Goal: Task Accomplishment & Management: Use online tool/utility

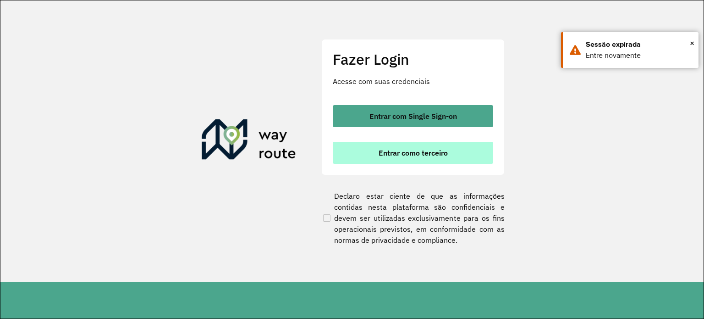
click at [419, 155] on span "Entrar como terceiro" at bounding box center [413, 152] width 69 height 7
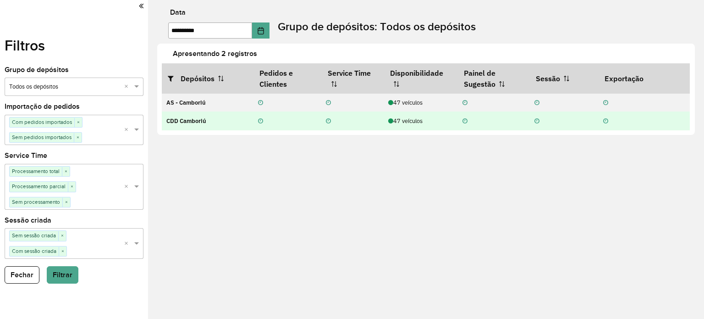
click at [400, 119] on div "47 veículos" at bounding box center [420, 120] width 65 height 9
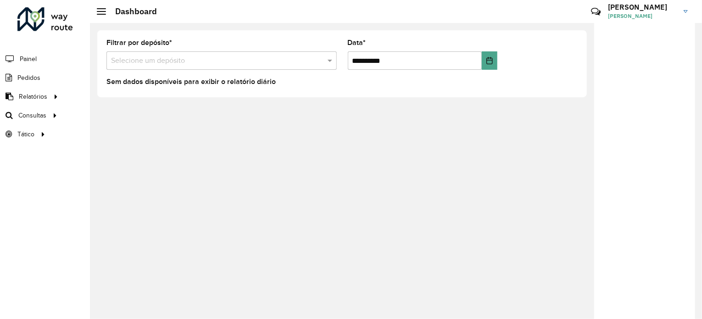
click at [216, 63] on input "text" at bounding box center [212, 60] width 203 height 11
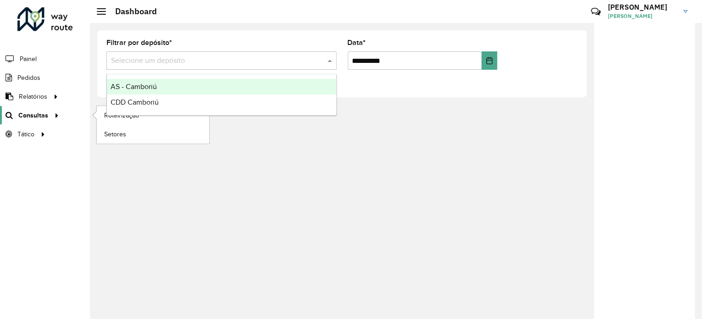
click at [53, 108] on icon at bounding box center [55, 115] width 8 height 14
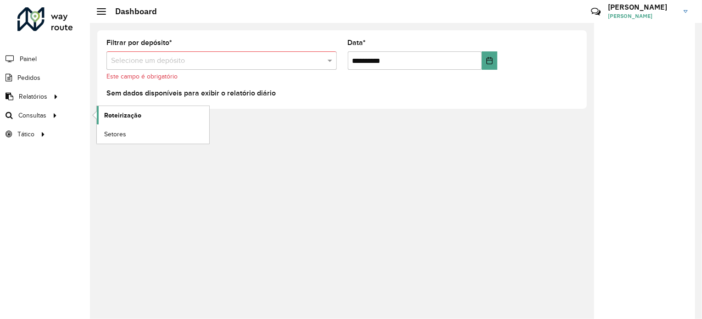
click at [112, 111] on span "Roteirização" at bounding box center [122, 116] width 37 height 10
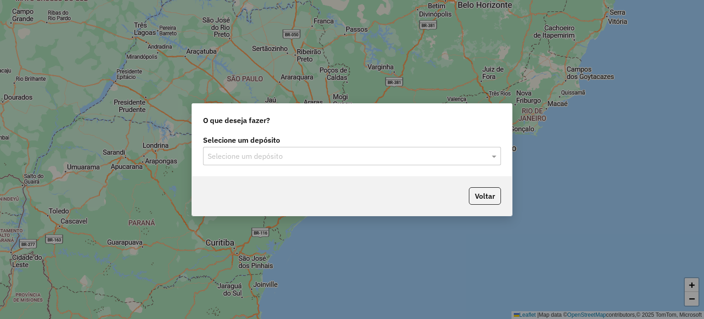
click at [354, 151] on input "text" at bounding box center [343, 156] width 271 height 11
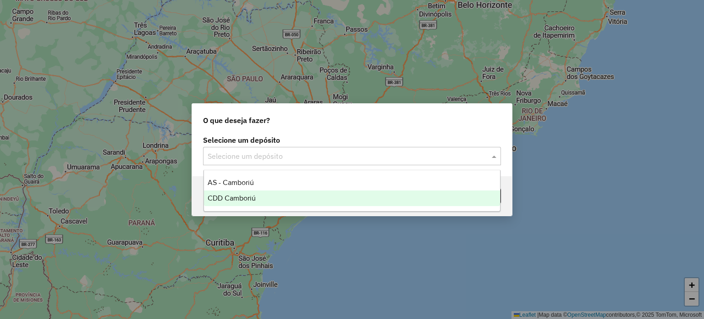
click at [233, 191] on div "CDD Camboriú" at bounding box center [352, 198] width 297 height 16
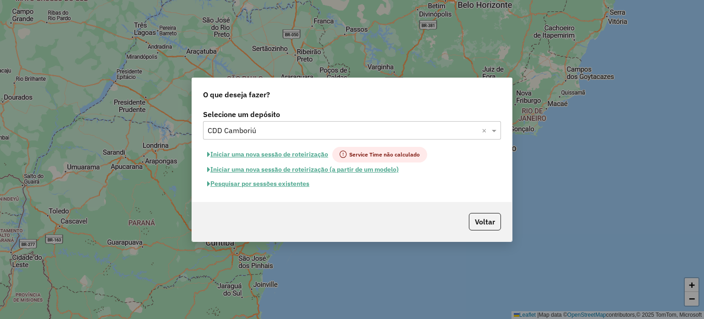
click at [302, 181] on button "Pesquisar por sessões existentes" at bounding box center [258, 184] width 111 height 14
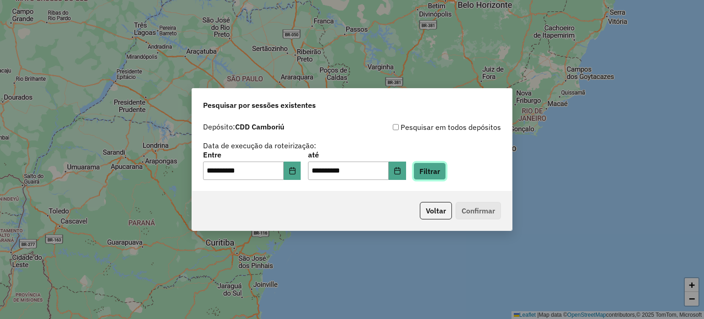
click at [440, 174] on button "Filtrar" at bounding box center [430, 170] width 33 height 17
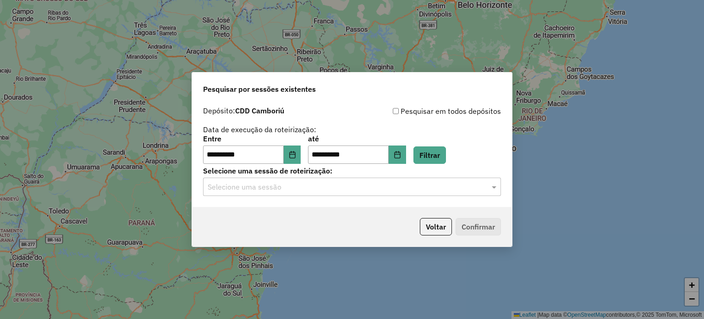
click at [268, 190] on input "text" at bounding box center [343, 187] width 271 height 11
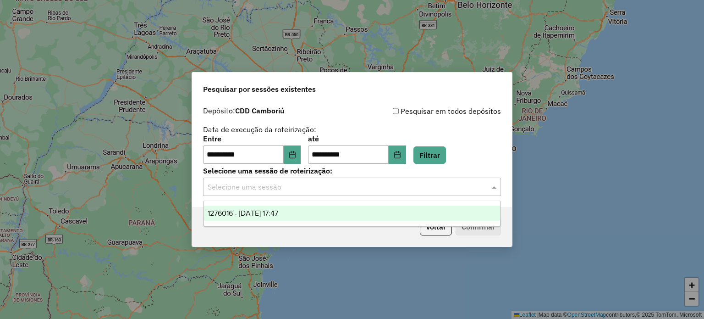
drag, startPoint x: 257, startPoint y: 207, endPoint x: 387, endPoint y: 220, distance: 130.9
click at [257, 207] on div "1276016 - 15/09/2025 17:47" at bounding box center [352, 213] width 297 height 16
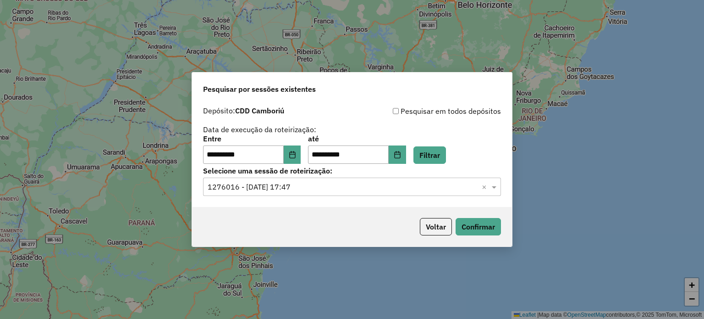
click at [467, 216] on div "Voltar Confirmar" at bounding box center [352, 226] width 320 height 39
click at [467, 223] on button "Confirmar" at bounding box center [478, 226] width 45 height 17
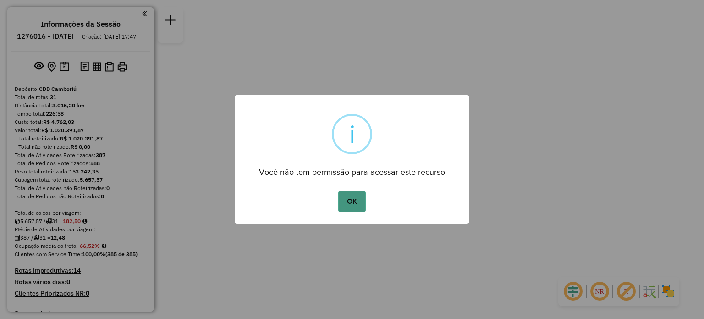
click at [361, 201] on button "OK" at bounding box center [351, 201] width 27 height 21
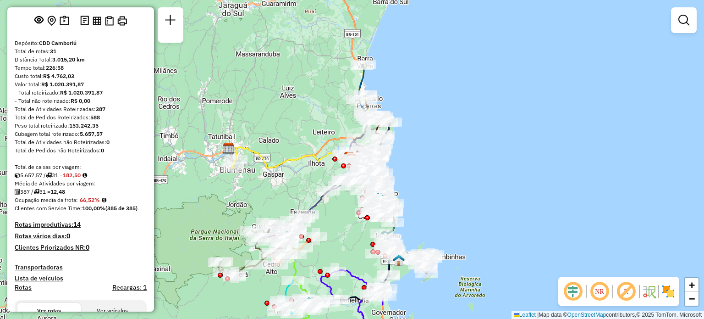
scroll to position [183, 0]
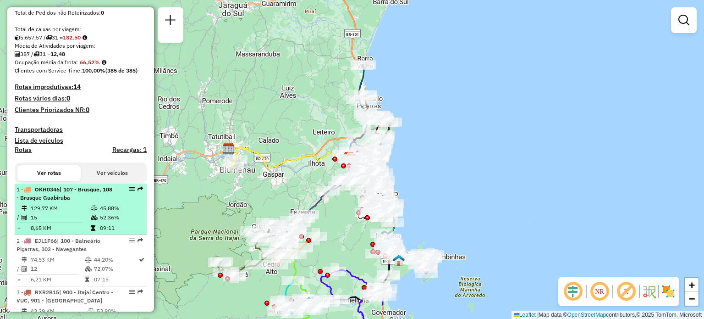
click at [62, 201] on span "| 107 - Brusque, 108 - Brusque Guabiruba" at bounding box center [65, 193] width 96 height 15
select select "**********"
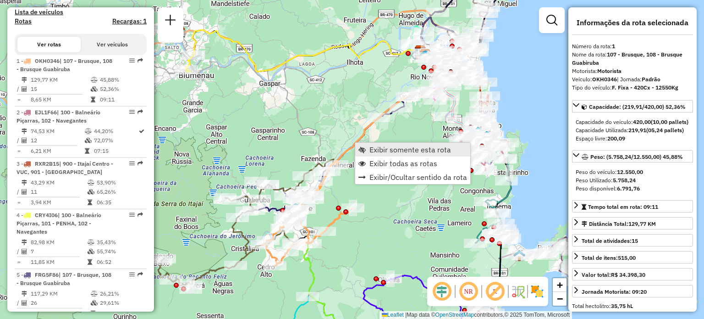
scroll to position [368, 0]
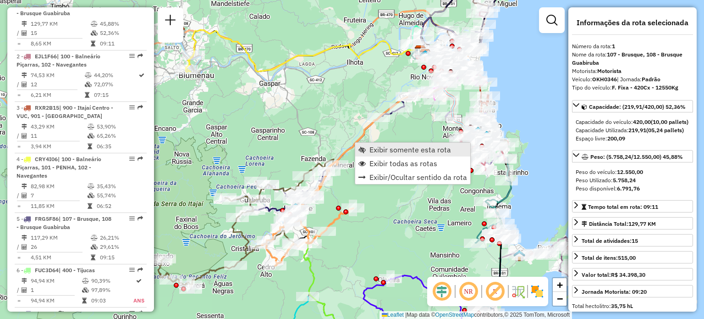
click at [371, 146] on span "Exibir somente esta rota" at bounding box center [411, 149] width 82 height 7
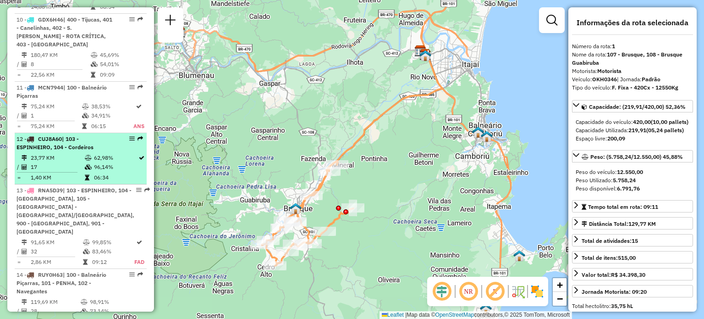
scroll to position [871, 0]
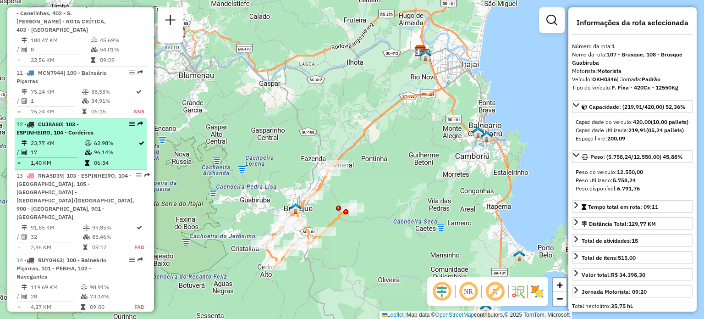
click at [74, 128] on li "12 - CUJ8A60 | 103 - ESPINHEIRO, 104 - Cordeiros 23,77 KM 62,98% / 17 96,14% = …" at bounding box center [81, 143] width 132 height 51
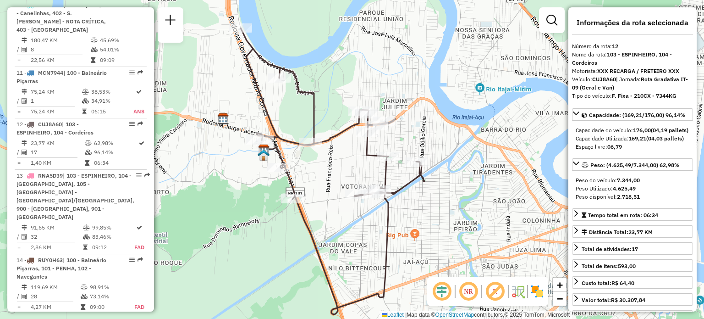
drag, startPoint x: 463, startPoint y: 203, endPoint x: 444, endPoint y: 215, distance: 22.7
click at [444, 215] on div "Janela de atendimento Grade de atendimento Capacidade Transportadoras Veículos …" at bounding box center [352, 159] width 704 height 319
drag, startPoint x: 646, startPoint y: 80, endPoint x: 679, endPoint y: 78, distance: 33.5
click at [679, 78] on strong "Rota Gradativa IT-09 (Geral e Van)" at bounding box center [630, 83] width 116 height 15
drag, startPoint x: 621, startPoint y: 76, endPoint x: 683, endPoint y: 79, distance: 62.0
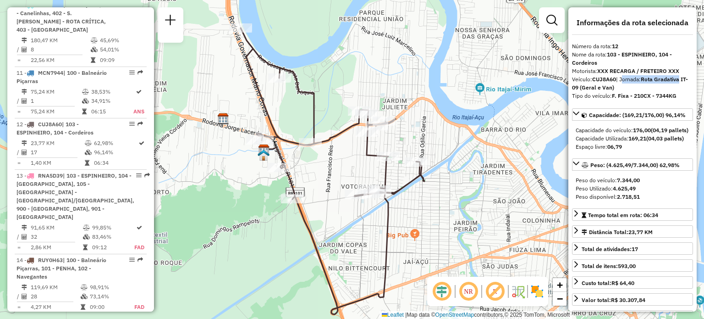
click at [683, 79] on div "Veículo: CUJ8A60 | Jornada: Rota Gradativa IT-09 (Geral e Van)" at bounding box center [632, 83] width 121 height 17
drag, startPoint x: 608, startPoint y: 184, endPoint x: 640, endPoint y: 183, distance: 32.1
click at [640, 168] on span "Peso: (4.625,49/7.344,00) 62,98%" at bounding box center [635, 164] width 89 height 7
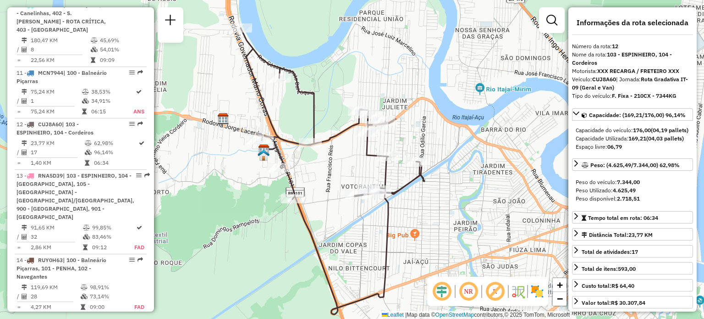
click at [665, 142] on strong "(04,03 pallets)" at bounding box center [666, 138] width 38 height 7
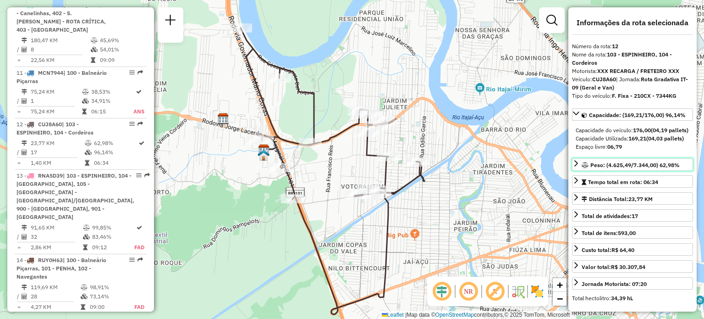
click at [640, 171] on link "Peso: (4.625,49/7.344,00) 62,98%" at bounding box center [632, 164] width 121 height 12
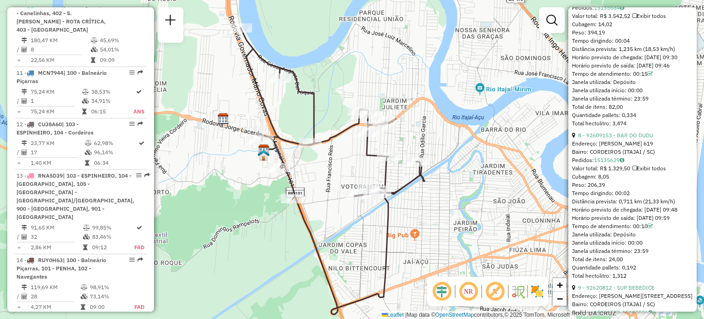
scroll to position [1330, 0]
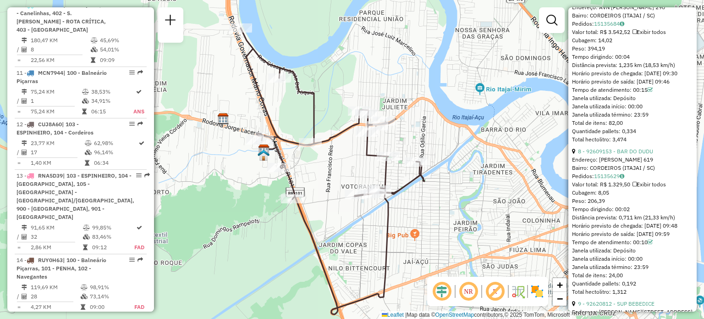
drag, startPoint x: 658, startPoint y: 67, endPoint x: 668, endPoint y: 67, distance: 10.1
click at [668, 11] on div "Endereço: AVN MARIO URIARTE 290" at bounding box center [632, 7] width 121 height 8
click at [665, 11] on div "Endereço: AVN MARIO URIARTE 290" at bounding box center [632, 7] width 121 height 8
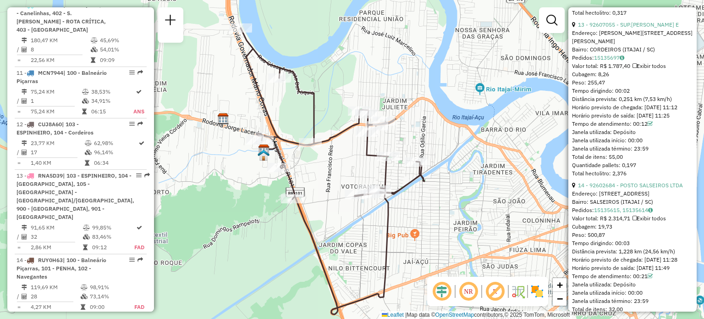
scroll to position [2110, 0]
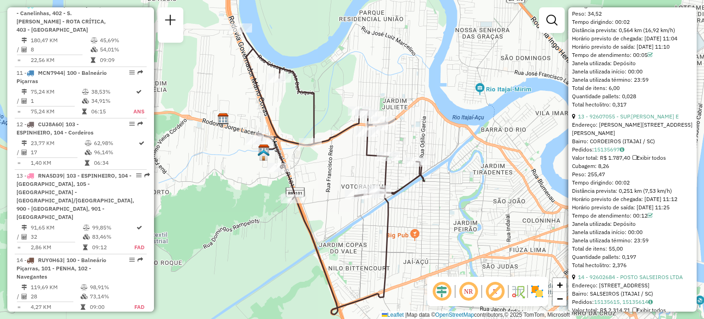
drag, startPoint x: 609, startPoint y: 86, endPoint x: 664, endPoint y: 86, distance: 55.0
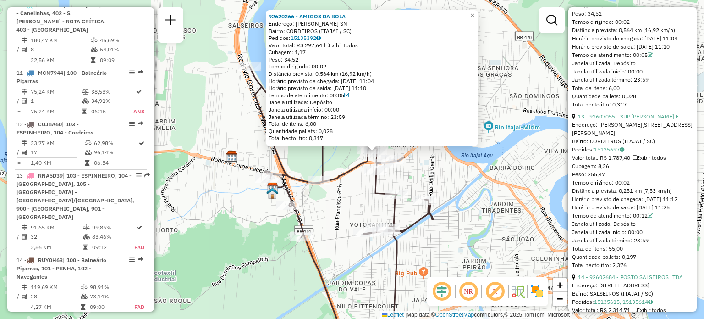
click at [416, 172] on div "92620266 - AMIGOS DA BOLA Endereço: AMERICO MEINICKE SN Bairro: CORDEIROS (ITAJ…" at bounding box center [352, 159] width 704 height 319
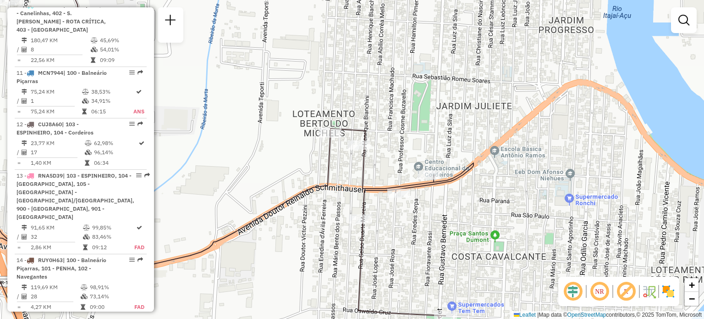
drag, startPoint x: 403, startPoint y: 122, endPoint x: 426, endPoint y: 33, distance: 91.9
click at [413, 134] on div "Janela de atendimento Grade de atendimento Capacidade Transportadoras Veículos …" at bounding box center [352, 159] width 704 height 319
